Goal: Information Seeking & Learning: Learn about a topic

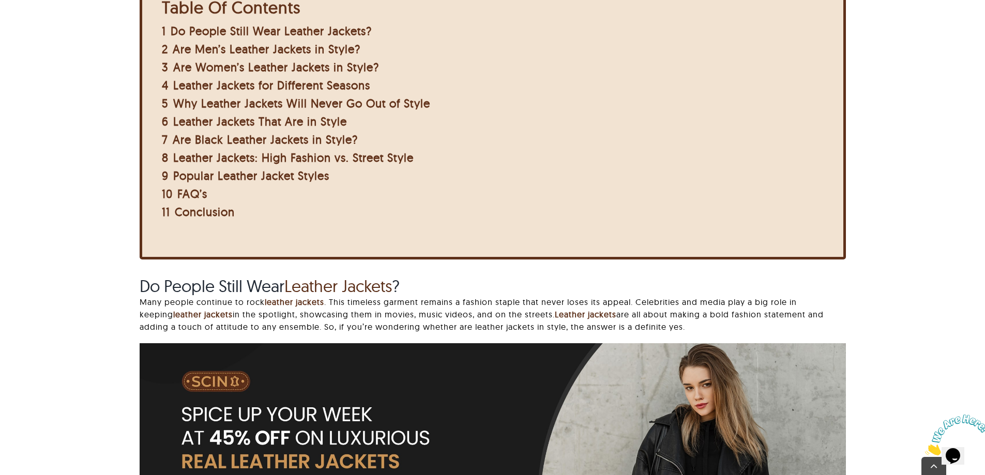
scroll to position [465, 0]
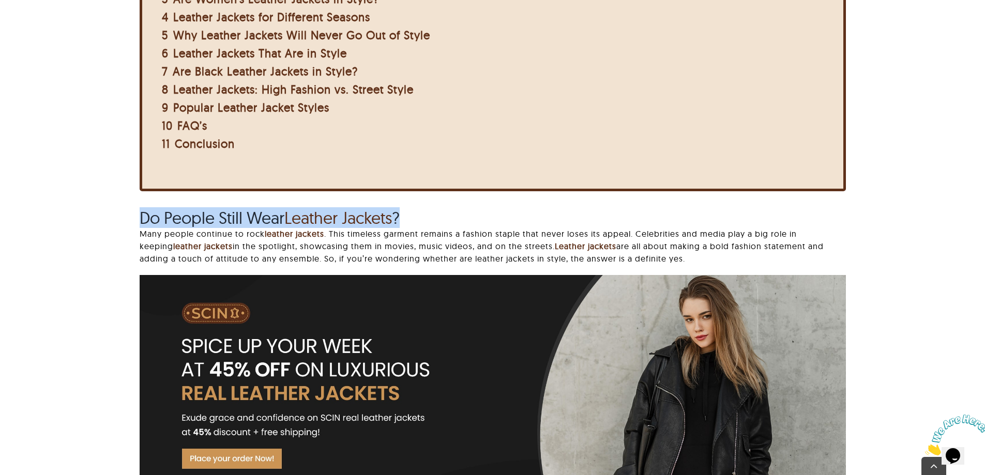
drag, startPoint x: 126, startPoint y: 221, endPoint x: 549, endPoint y: 220, distance: 423.0
click at [472, 220] on div "Leather jackets have been a popular fashion choice for many years. People love …" at bounding box center [492, 192] width 876 height 658
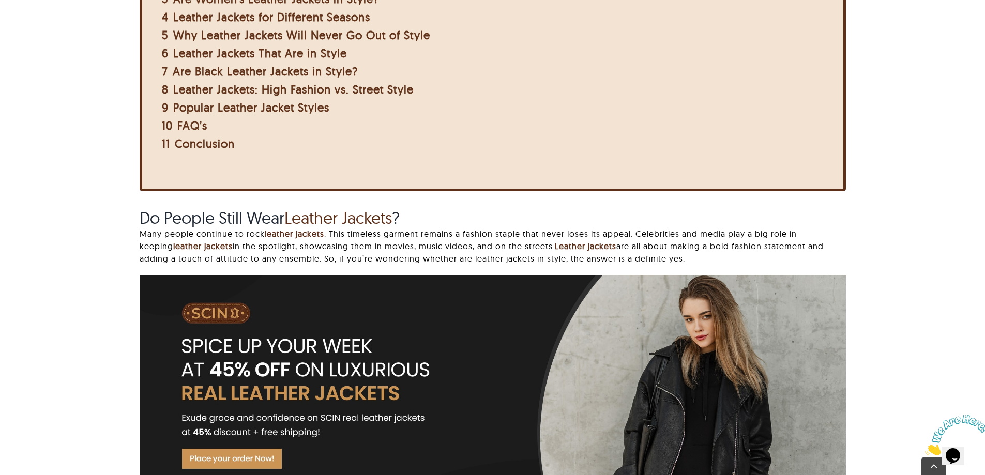
click at [240, 229] on p "Many people continue to rock leather jackets . This timeless garment remains a …" at bounding box center [493, 246] width 706 height 37
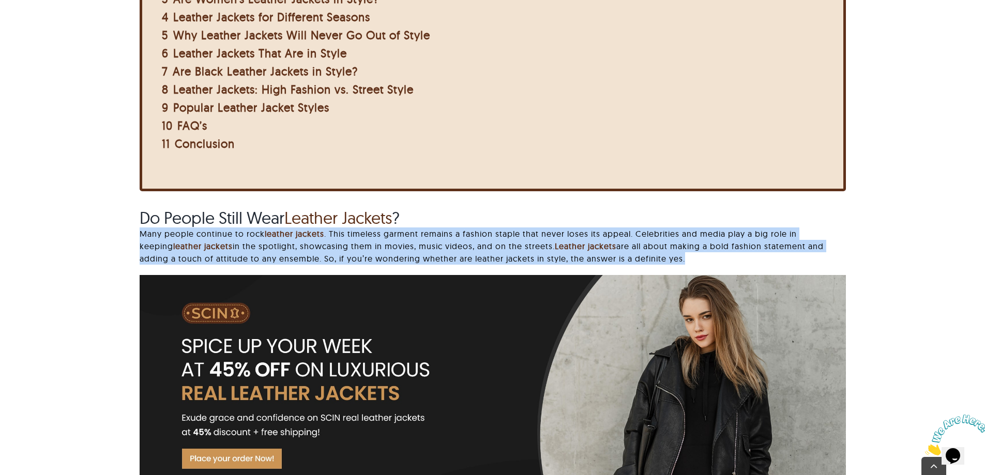
click at [240, 229] on p "Many people continue to rock leather jackets . This timeless garment remains a …" at bounding box center [493, 246] width 706 height 37
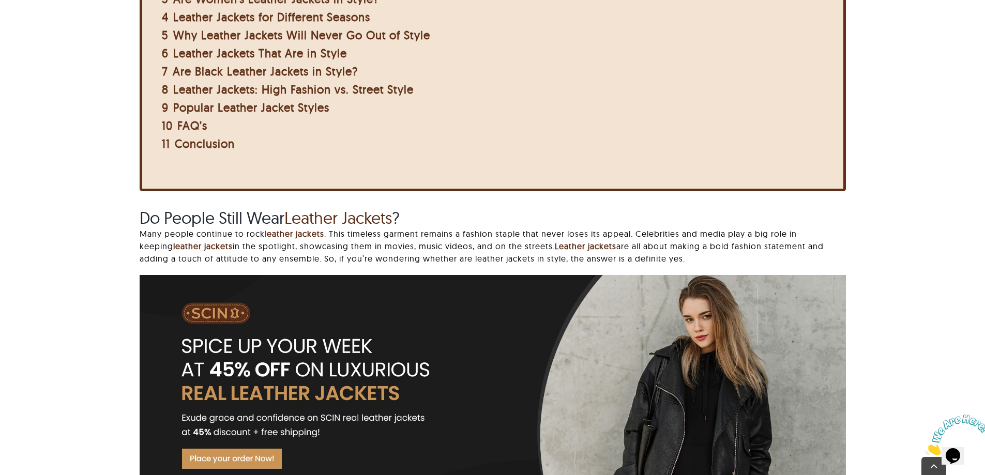
click at [237, 220] on span "Do People Still Wear Leather Jackets ?" at bounding box center [270, 217] width 260 height 21
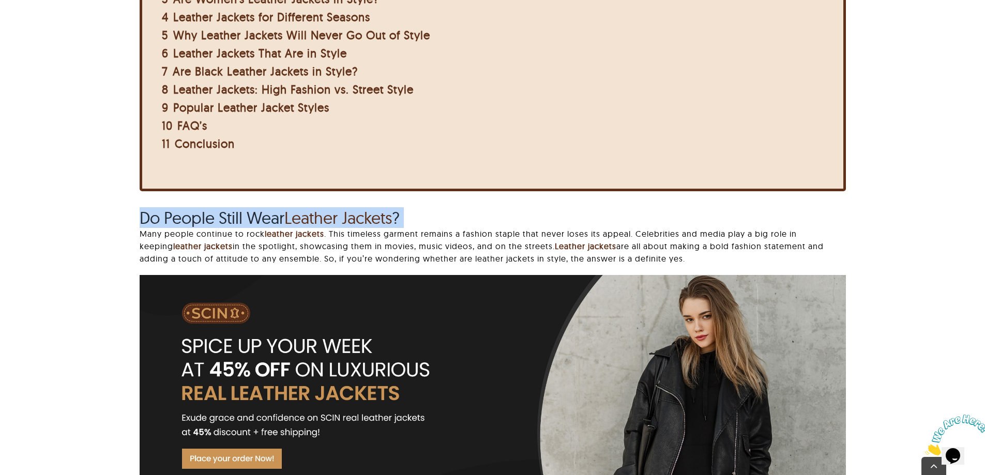
click at [237, 220] on span "Do People Still Wear Leather Jackets ?" at bounding box center [270, 217] width 260 height 21
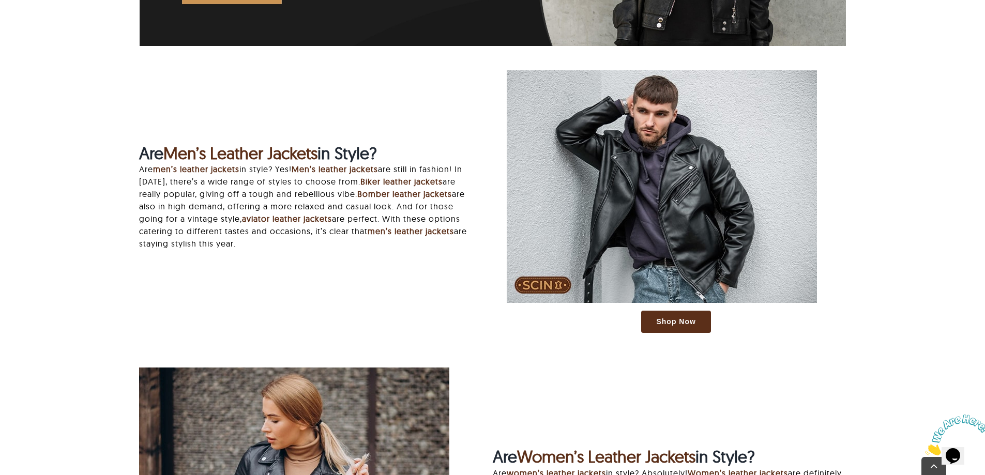
scroll to position [931, 0]
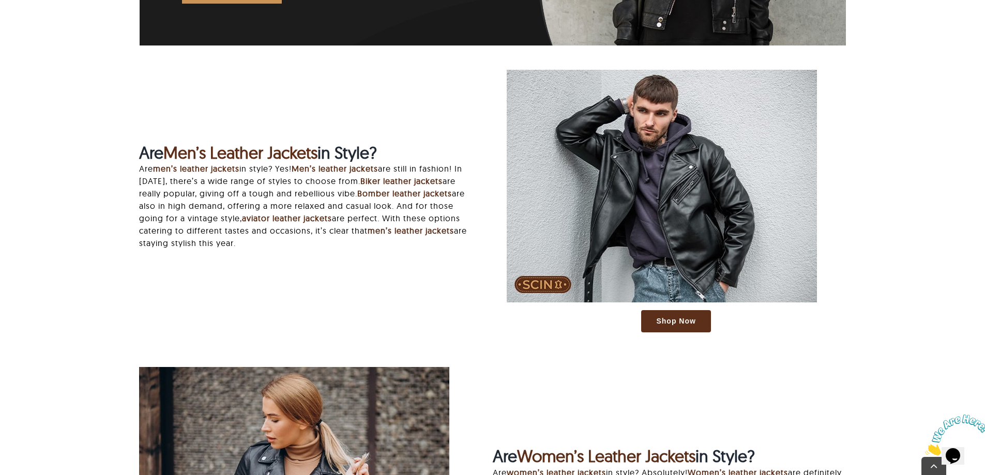
drag, startPoint x: 133, startPoint y: 155, endPoint x: 430, endPoint y: 155, distance: 296.3
click at [430, 155] on div "Are Men’s Leather Jackets in Style? Are men’s leather jackets in style? Yes! Me…" at bounding box center [308, 201] width 367 height 117
click at [430, 155] on h2 "Are Men’s Leather Jackets in Style?" at bounding box center [308, 153] width 339 height 20
drag, startPoint x: 126, startPoint y: 154, endPoint x: 405, endPoint y: 153, distance: 279.8
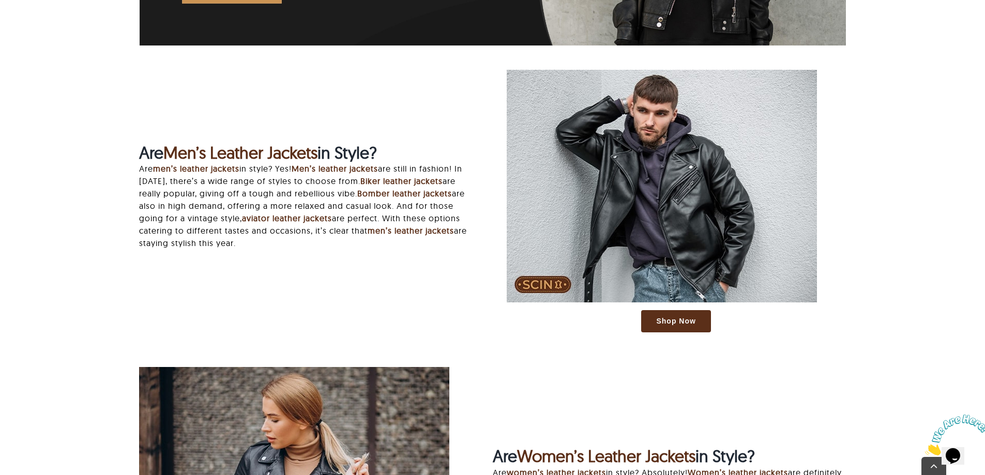
click at [405, 153] on h2 "Are Men’s Leather Jackets in Style?" at bounding box center [308, 153] width 339 height 20
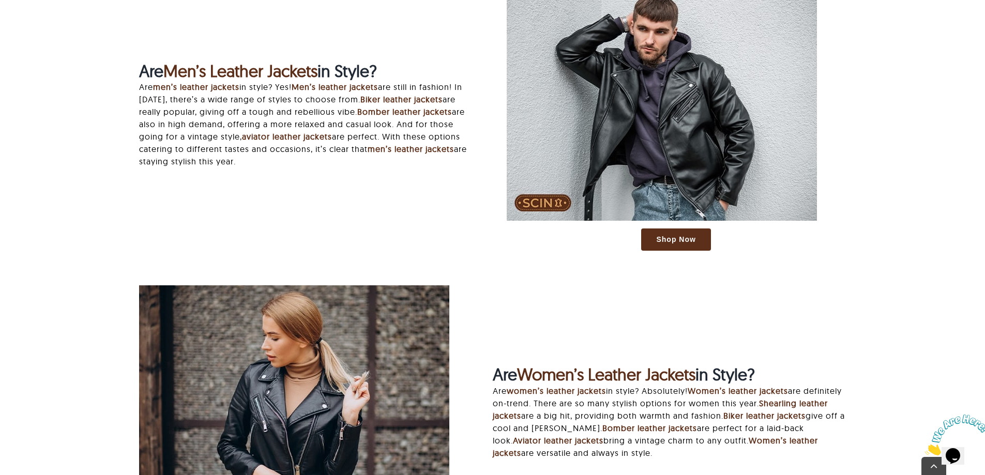
scroll to position [1034, 0]
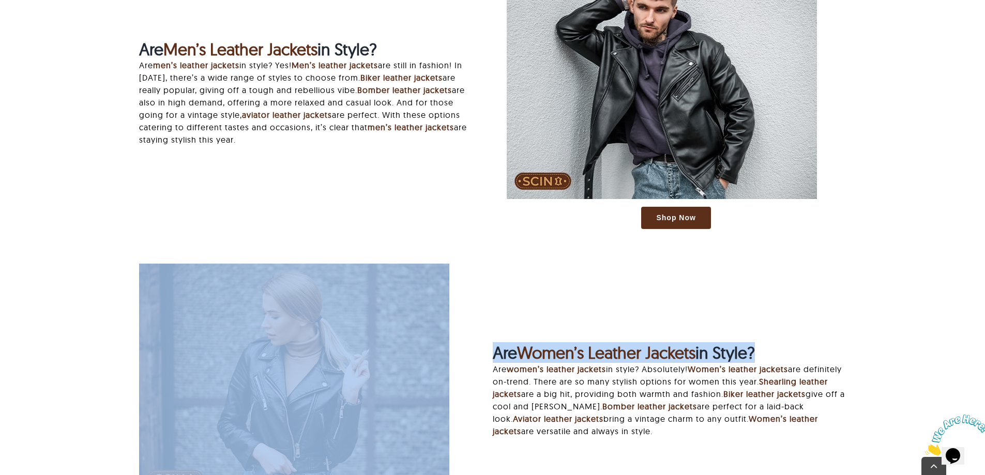
drag, startPoint x: 484, startPoint y: 339, endPoint x: 757, endPoint y: 339, distance: 272.5
click at [472, 339] on div "Shop Now Are Women’s Leather Jackets in Style? Are women’s leather jackets in s…" at bounding box center [492, 400] width 735 height 273
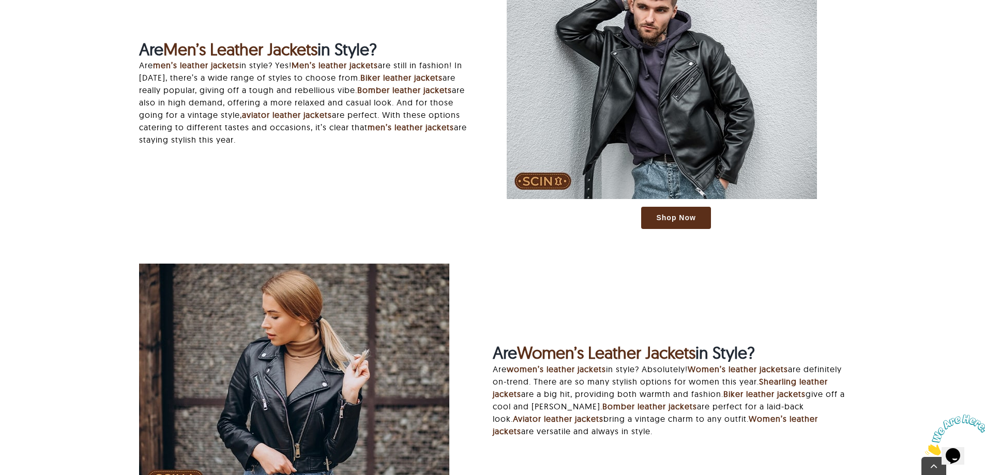
click at [472, 339] on div "Shop Now Are Women’s Leather Jackets in Style? Are women’s leather jackets in s…" at bounding box center [492, 400] width 735 height 273
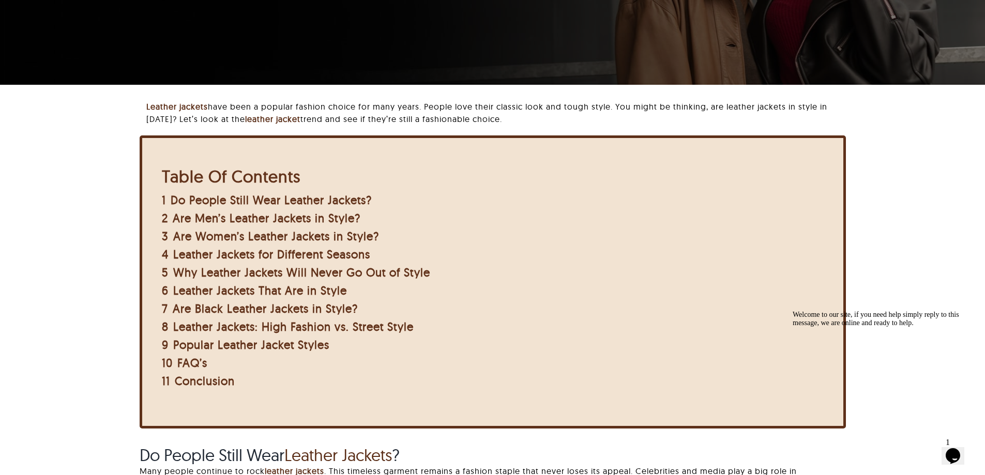
scroll to position [0, 0]
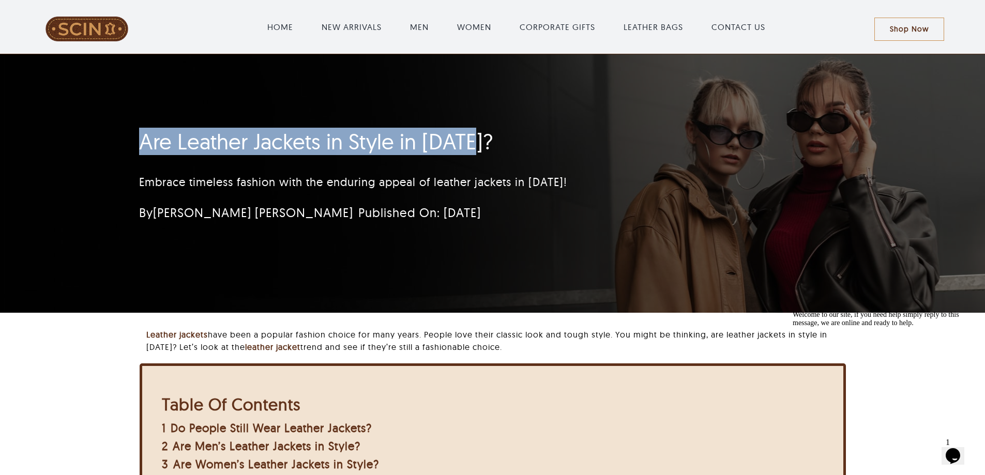
drag, startPoint x: 132, startPoint y: 133, endPoint x: 523, endPoint y: 133, distance: 390.9
click at [472, 133] on div "Are Leather Jackets in Style in [DATE]? Embrace timeless fashion with the endur…" at bounding box center [431, 179] width 612 height 110
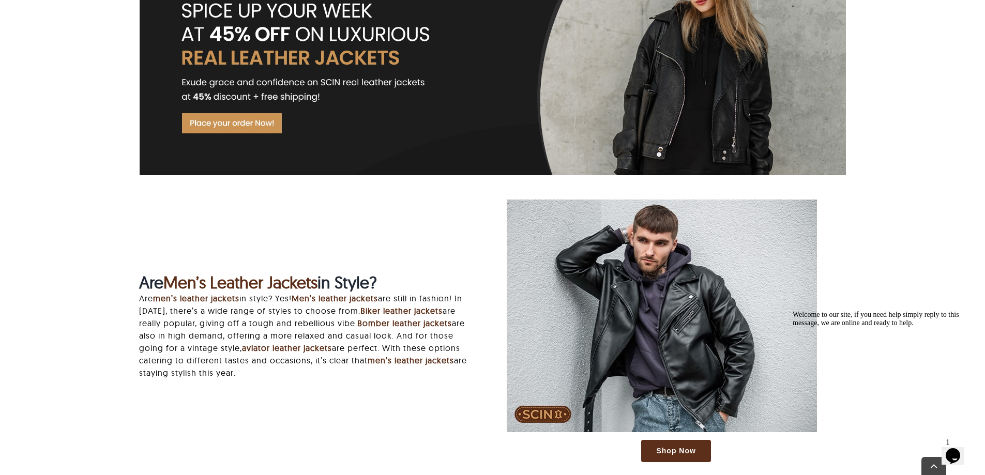
scroll to position [879, 0]
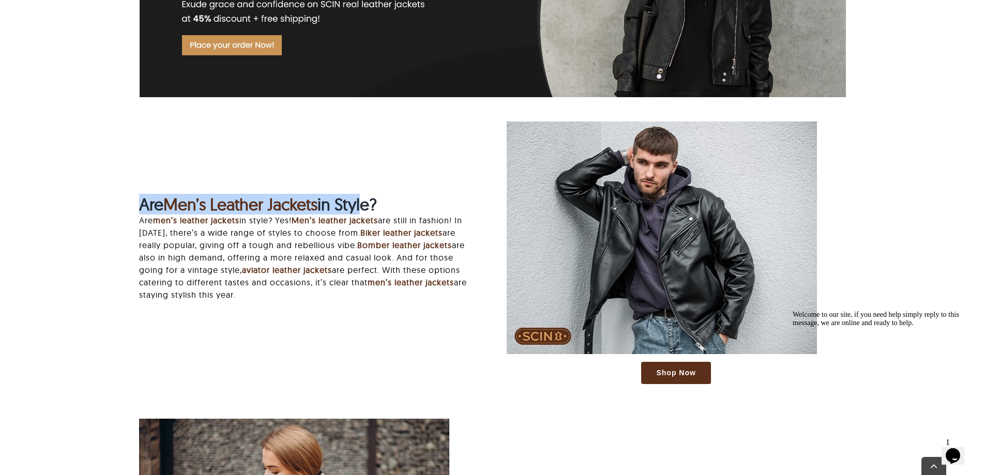
drag, startPoint x: 130, startPoint y: 205, endPoint x: 364, endPoint y: 207, distance: 234.3
click at [364, 207] on div "Are Men’s Leather Jackets in Style? Are men’s leather jackets in style? Yes! Me…" at bounding box center [308, 252] width 367 height 117
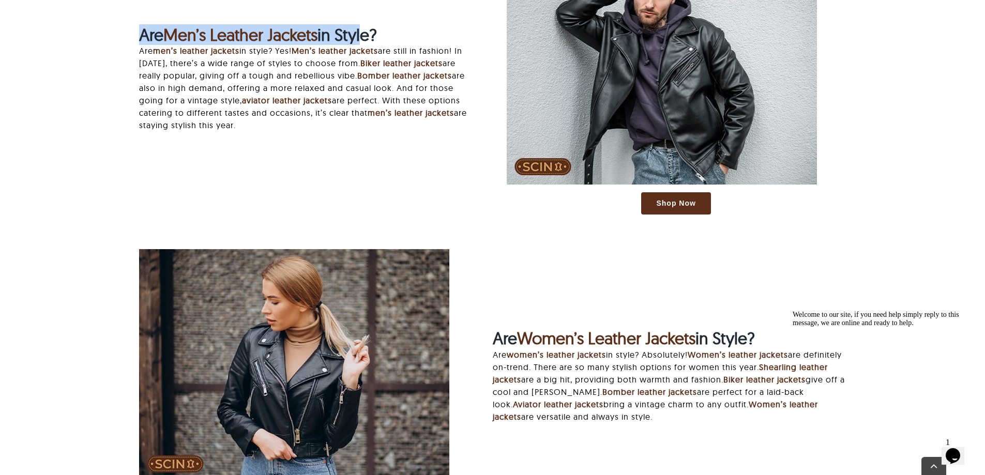
scroll to position [1086, 0]
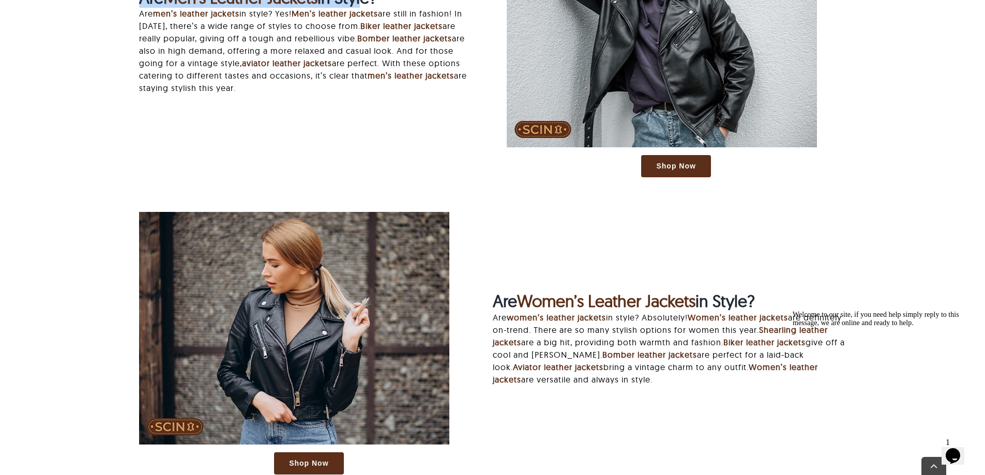
drag, startPoint x: 489, startPoint y: 297, endPoint x: 804, endPoint y: 298, distance: 314.9
click at [472, 298] on div "Shop Now Are Women’s Leather Jackets in Style? Are women’s leather jackets in s…" at bounding box center [492, 348] width 735 height 273
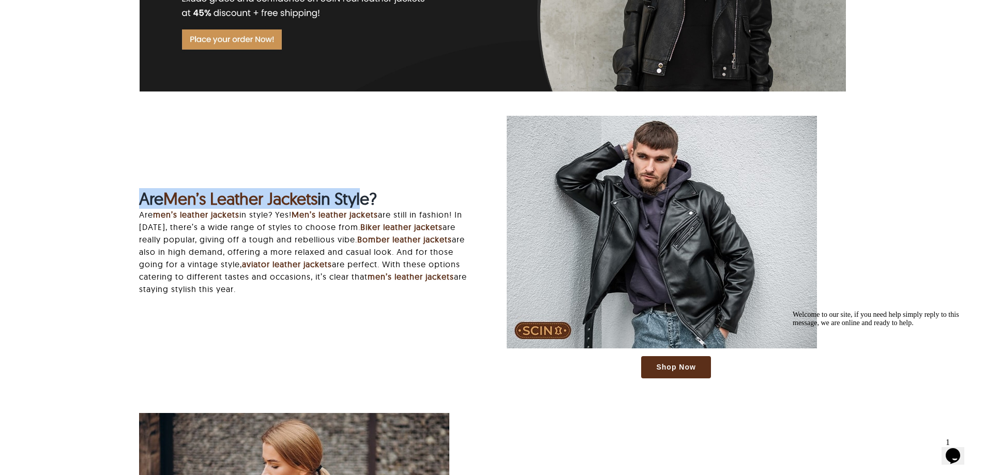
scroll to position [879, 0]
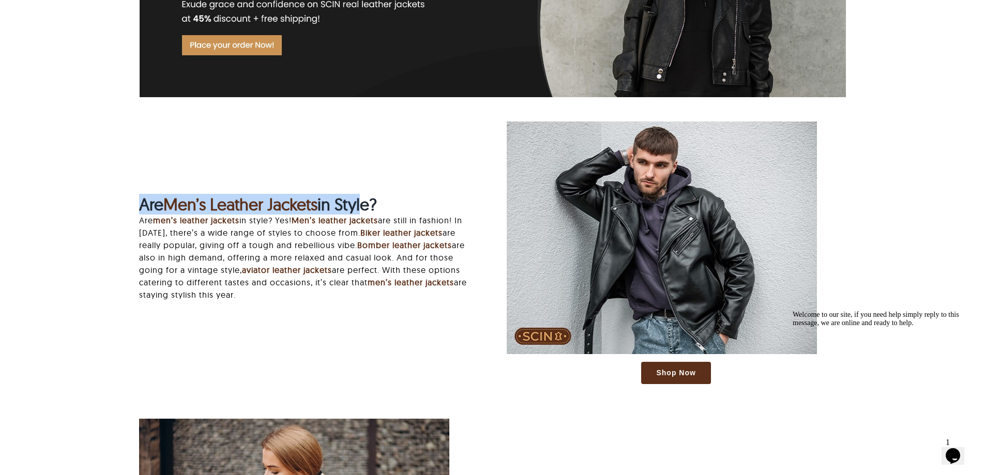
drag, startPoint x: 136, startPoint y: 209, endPoint x: 458, endPoint y: 196, distance: 322.4
click at [142, 200] on strong "Are Men’s Leather Jackets in Style?" at bounding box center [258, 204] width 238 height 21
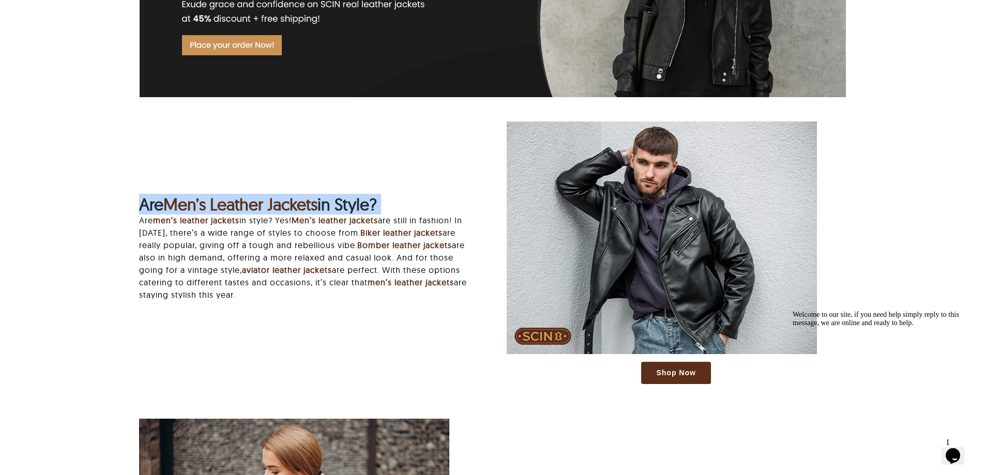
click at [141, 203] on strong "Are Men’s Leather Jackets in Style?" at bounding box center [258, 204] width 238 height 21
drag, startPoint x: 140, startPoint y: 203, endPoint x: 383, endPoint y: 203, distance: 243.0
click at [377, 203] on strong "Are Men’s Leather Jackets in Style?" at bounding box center [258, 204] width 238 height 21
copy strong "Are Men’s Leather Jackets in Style"
